Goal: Find contact information: Find contact information

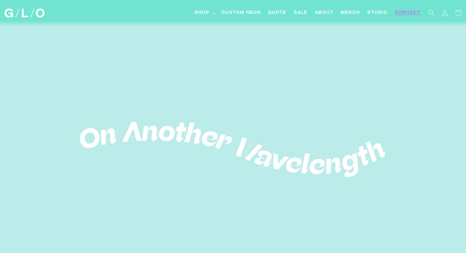
click at [413, 11] on span "Contact" at bounding box center [408, 13] width 26 height 6
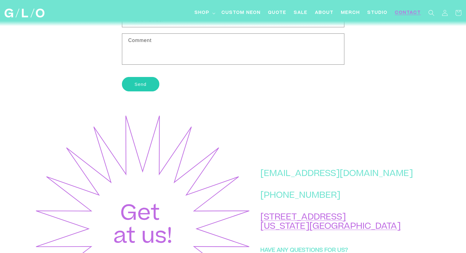
scroll to position [214, 0]
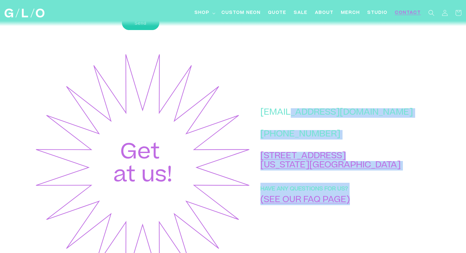
drag, startPoint x: 394, startPoint y: 119, endPoint x: 316, endPoint y: 120, distance: 77.5
click at [316, 120] on div "[EMAIL_ADDRESS][DOMAIN_NAME] [PHONE_NUMBER] [STREET_ADDRESS][US_STATE] HAVE ANY…" at bounding box center [341, 167] width 181 height 230
click at [406, 133] on div "[EMAIL_ADDRESS][DOMAIN_NAME] [PHONE_NUMBER] [STREET_ADDRESS][US_STATE] HAVE ANY…" at bounding box center [341, 167] width 181 height 230
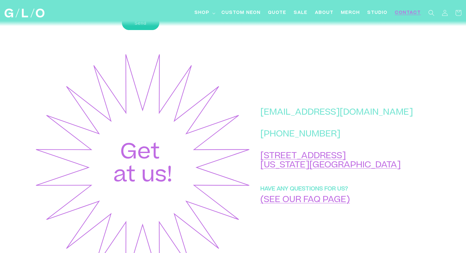
drag, startPoint x: 386, startPoint y: 120, endPoint x: 267, endPoint y: 130, distance: 119.3
click at [287, 123] on div "[EMAIL_ADDRESS][DOMAIN_NAME] [PHONE_NUMBER] [STREET_ADDRESS][US_STATE] HAVE ANY…" at bounding box center [341, 167] width 181 height 230
click at [251, 132] on img at bounding box center [142, 167] width 217 height 230
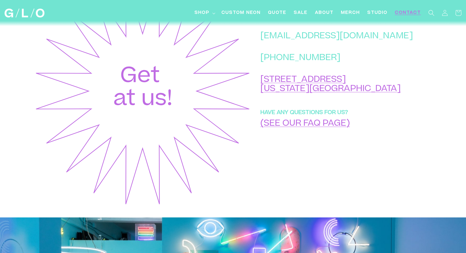
scroll to position [245, 0]
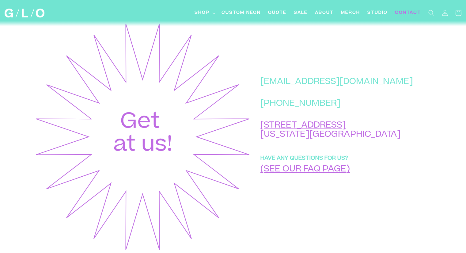
drag, startPoint x: 391, startPoint y: 89, endPoint x: 397, endPoint y: 89, distance: 6.4
click at [397, 89] on div "[EMAIL_ADDRESS][DOMAIN_NAME] [PHONE_NUMBER] [STREET_ADDRESS][US_STATE] HAVE ANY…" at bounding box center [341, 136] width 181 height 230
drag, startPoint x: 289, startPoint y: 89, endPoint x: 383, endPoint y: 89, distance: 94.0
click at [383, 87] on p "[EMAIL_ADDRESS][DOMAIN_NAME]" at bounding box center [336, 81] width 153 height 9
copy p "[EMAIL_ADDRESS][DOMAIN_NAME]"
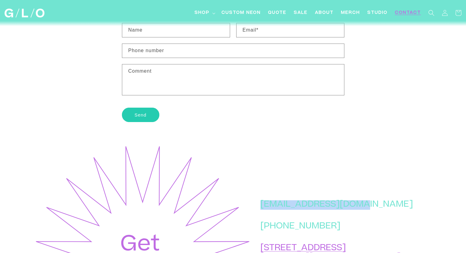
scroll to position [92, 0]
